Goal: Information Seeking & Learning: Learn about a topic

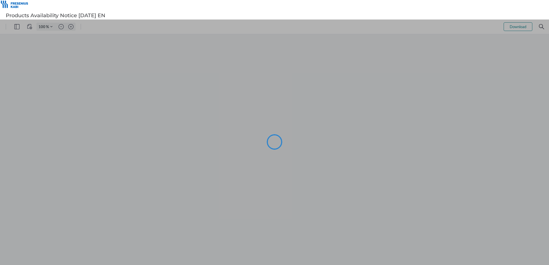
type input "101"
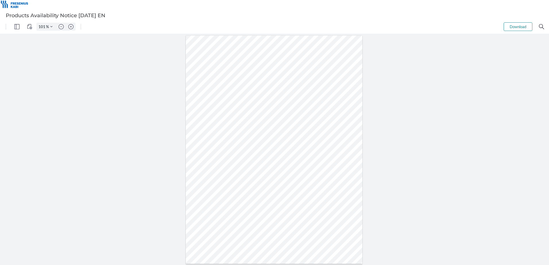
click at [103, 139] on div at bounding box center [274, 149] width 549 height 231
click at [38, 156] on div at bounding box center [274, 149] width 549 height 231
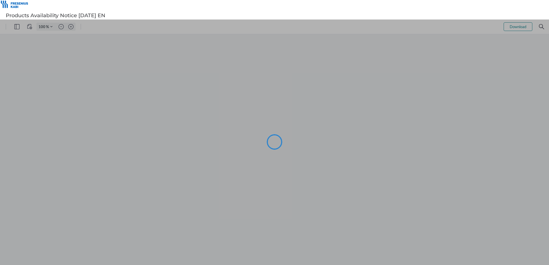
type input "101"
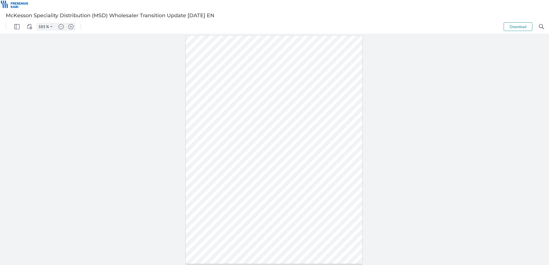
click at [243, 162] on div at bounding box center [274, 150] width 177 height 229
click at [71, 28] on img "Zoom in" at bounding box center [70, 26] width 5 height 5
type input "201"
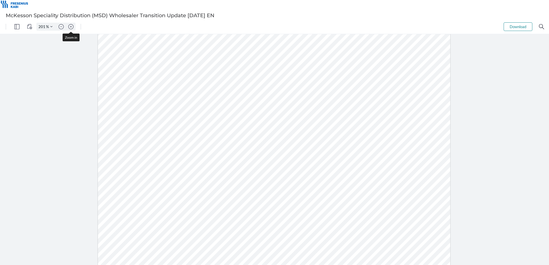
scroll to position [107, 0]
